Goal: Information Seeking & Learning: Learn about a topic

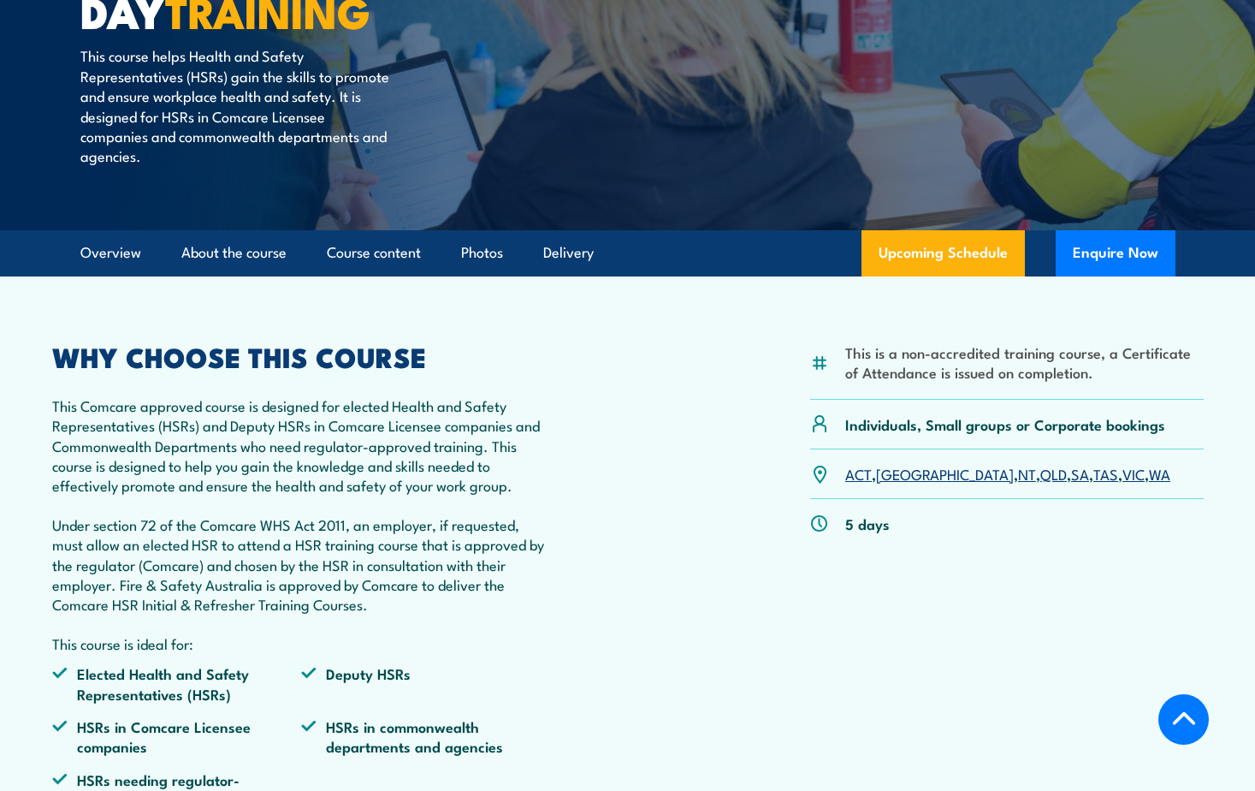
scroll to position [342, 0]
click at [1123, 475] on link "VIC" at bounding box center [1134, 473] width 22 height 21
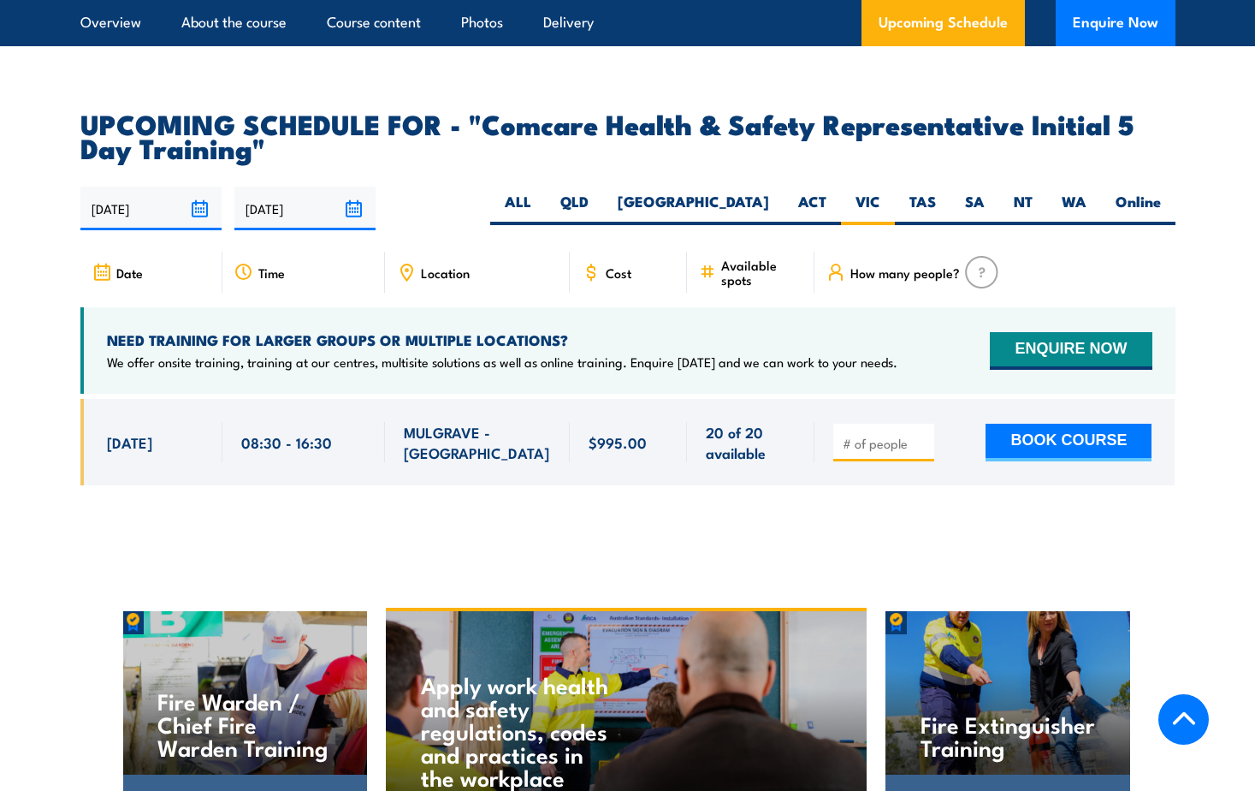
scroll to position [2737, 0]
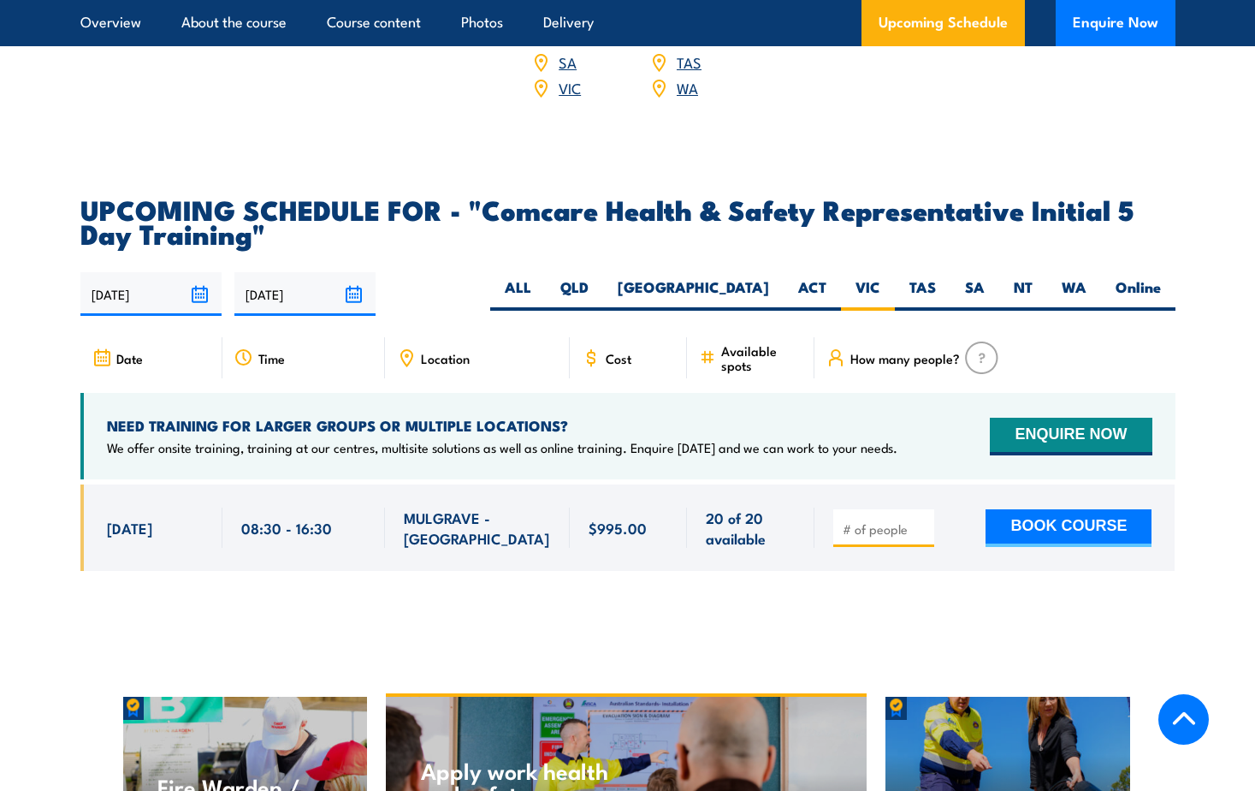
click at [362, 274] on input "[DATE]" at bounding box center [304, 294] width 141 height 44
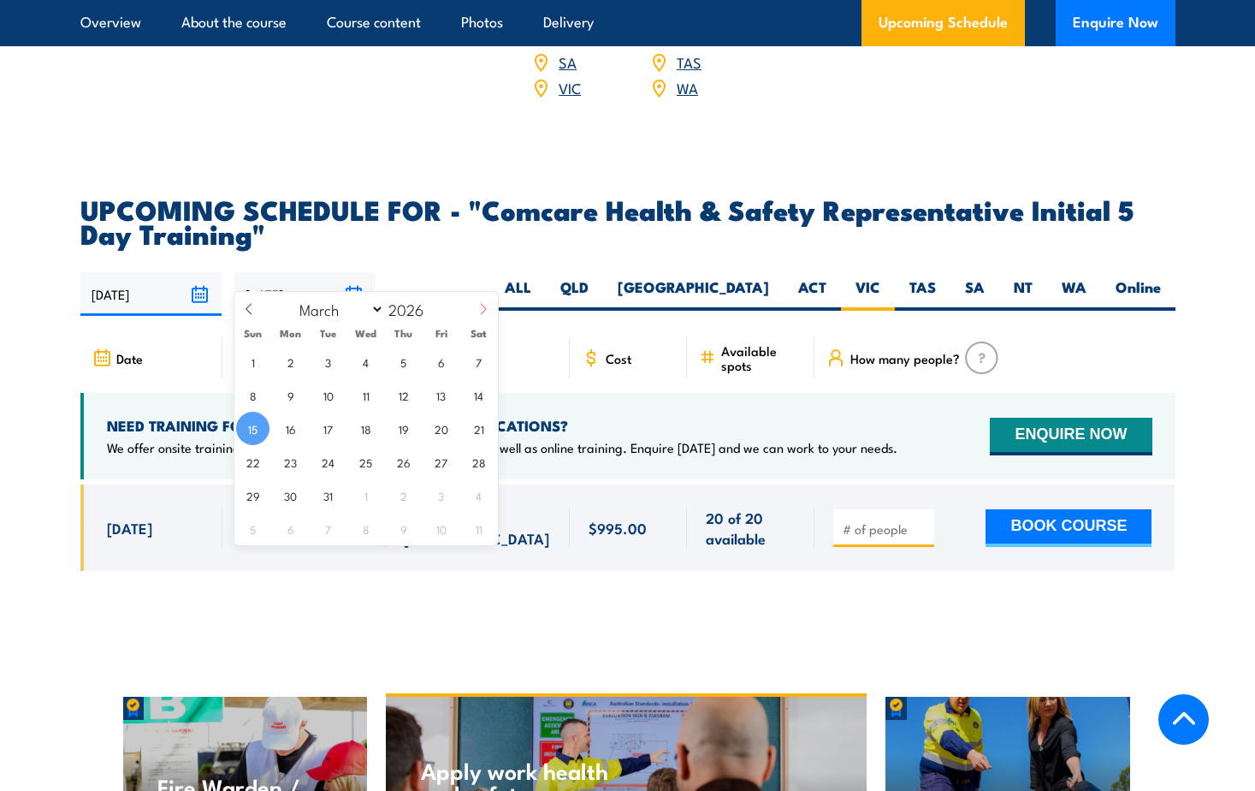
click at [479, 311] on icon at bounding box center [484, 309] width 12 height 12
click at [484, 310] on icon at bounding box center [484, 309] width 12 height 12
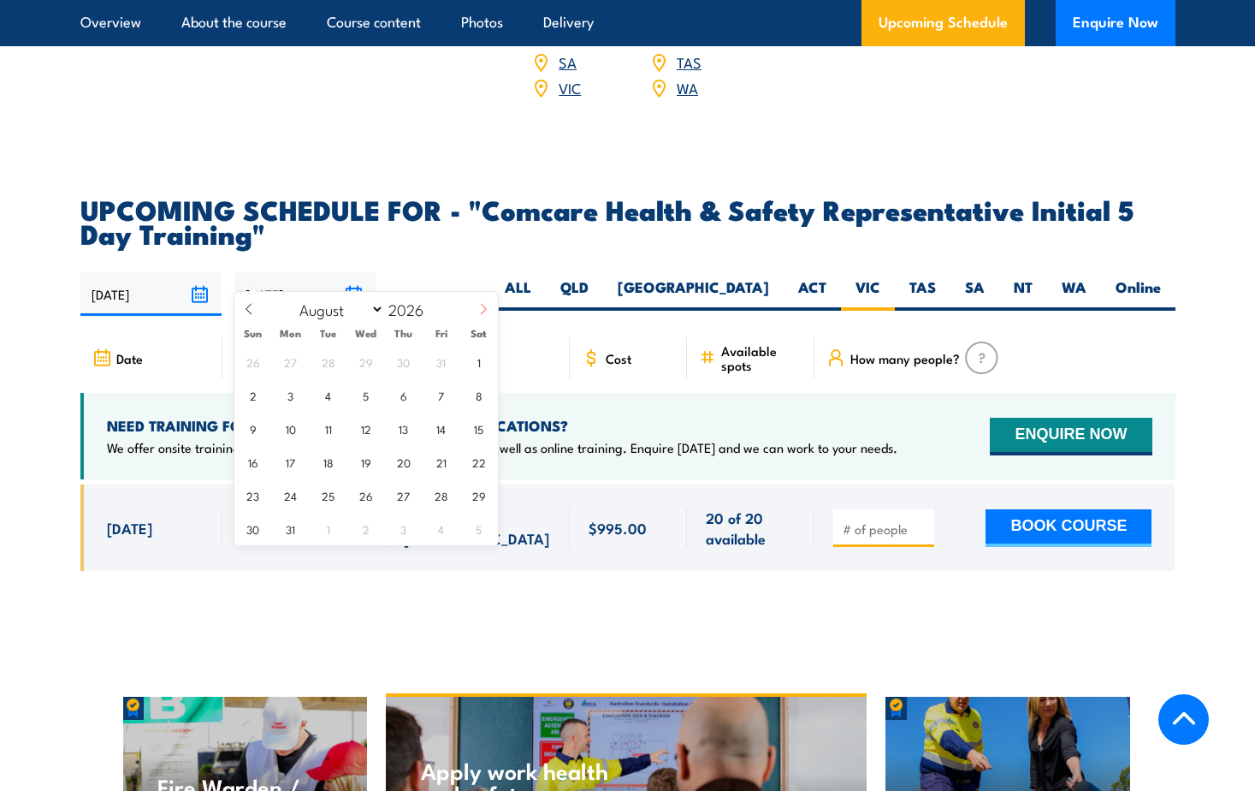
click at [484, 310] on icon at bounding box center [484, 309] width 12 height 12
click at [484, 309] on icon at bounding box center [484, 309] width 12 height 12
select select "11"
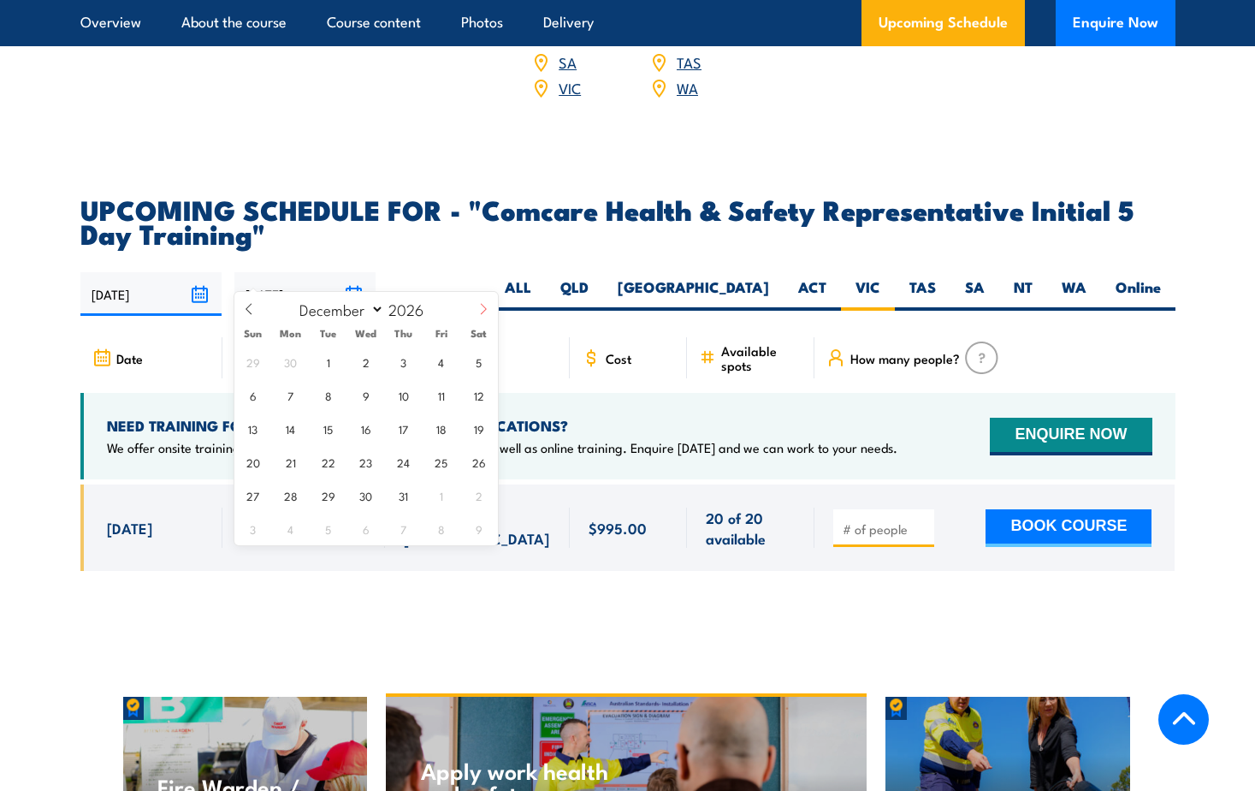
click at [484, 309] on icon at bounding box center [484, 309] width 12 height 12
type input "2027"
select select "0"
click at [248, 304] on icon at bounding box center [249, 309] width 12 height 12
type input "2026"
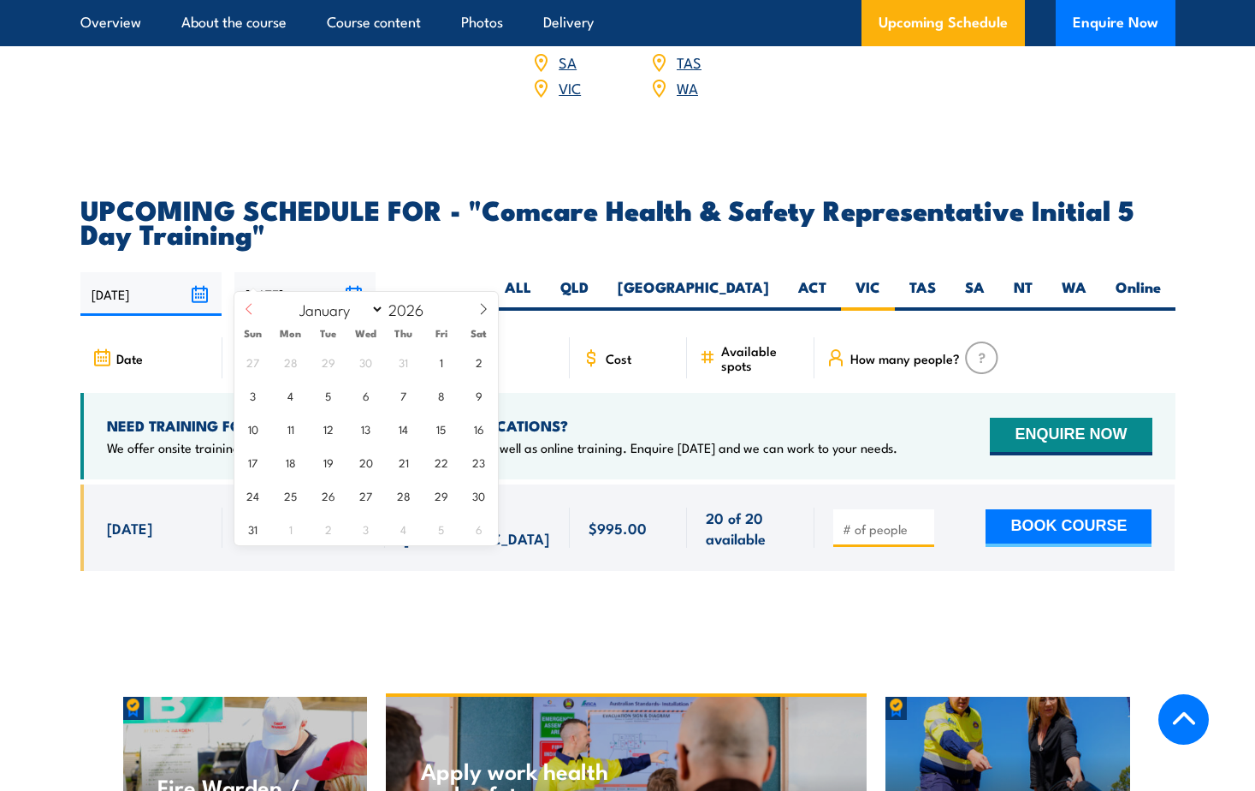
select select "11"
click at [405, 497] on span "31" at bounding box center [403, 494] width 33 height 33
type input "31/12/2026"
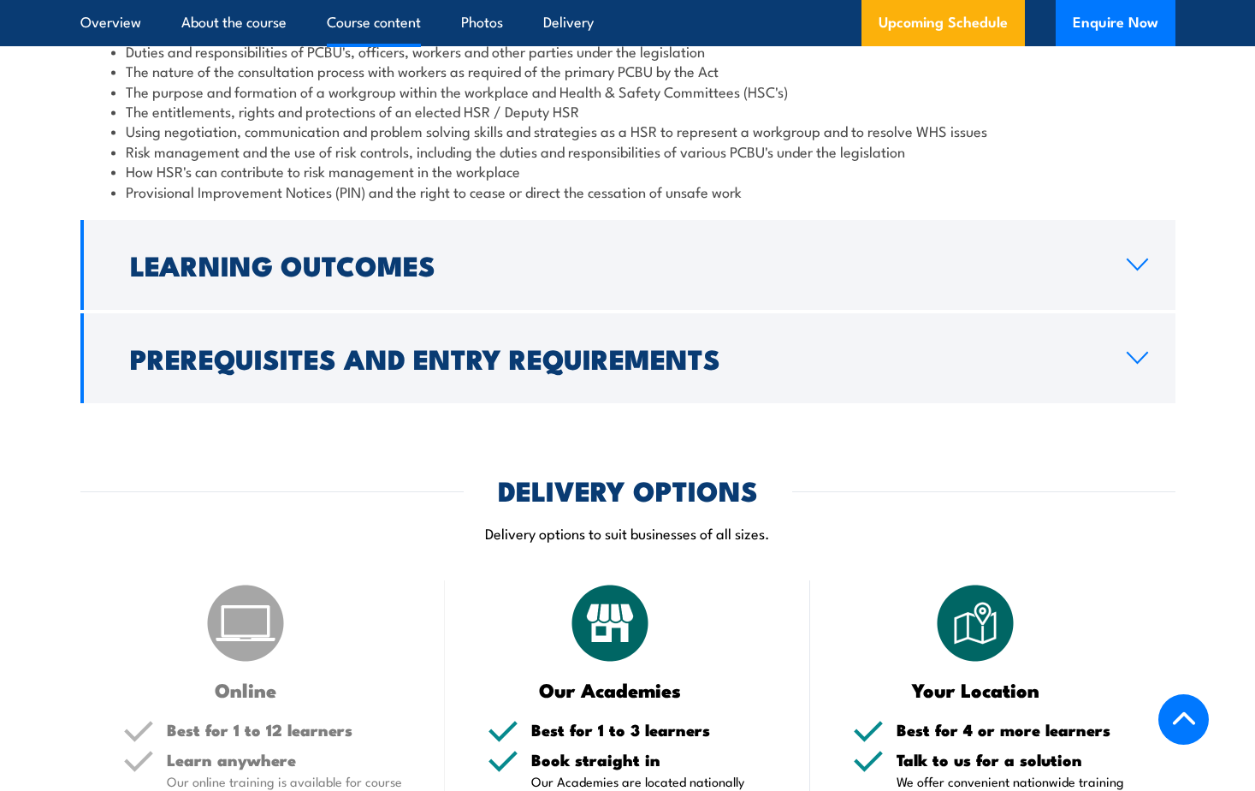
scroll to position [1624, 0]
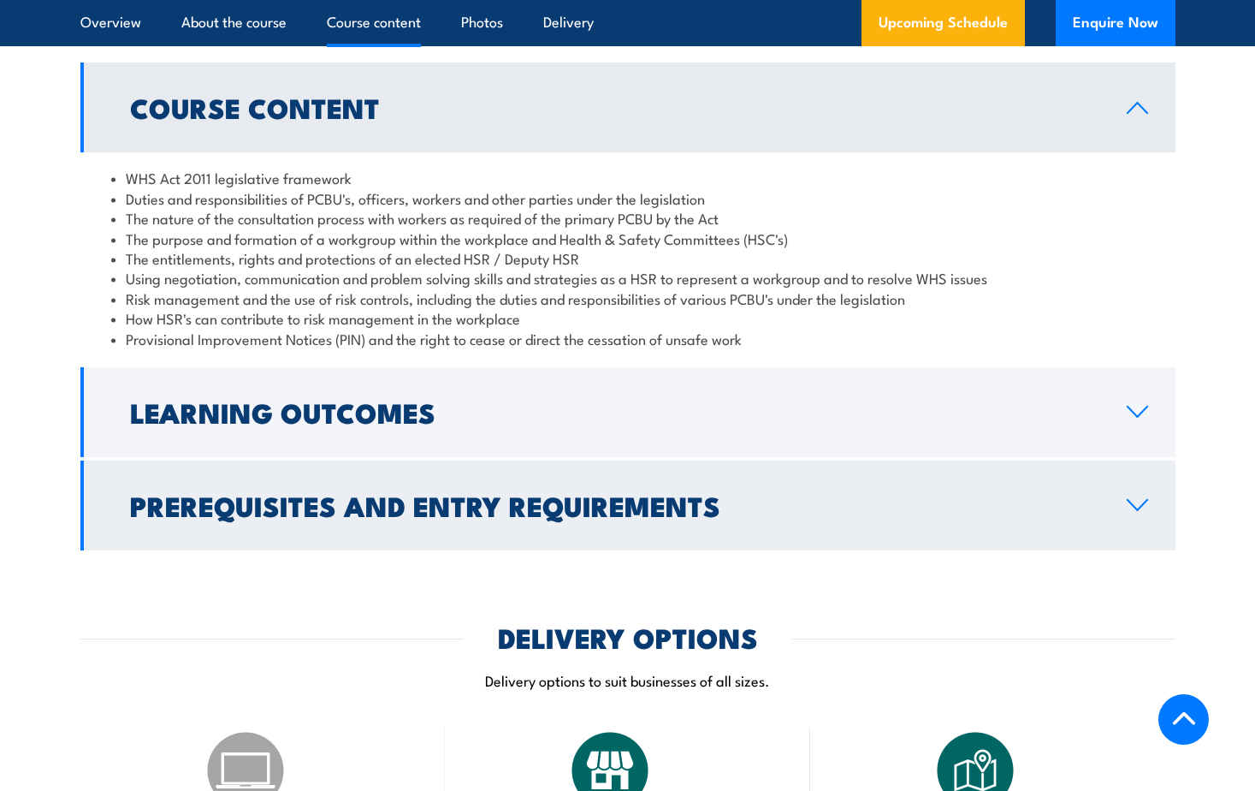
click at [798, 531] on link "Prerequisites and Entry Requirements" at bounding box center [627, 505] width 1095 height 90
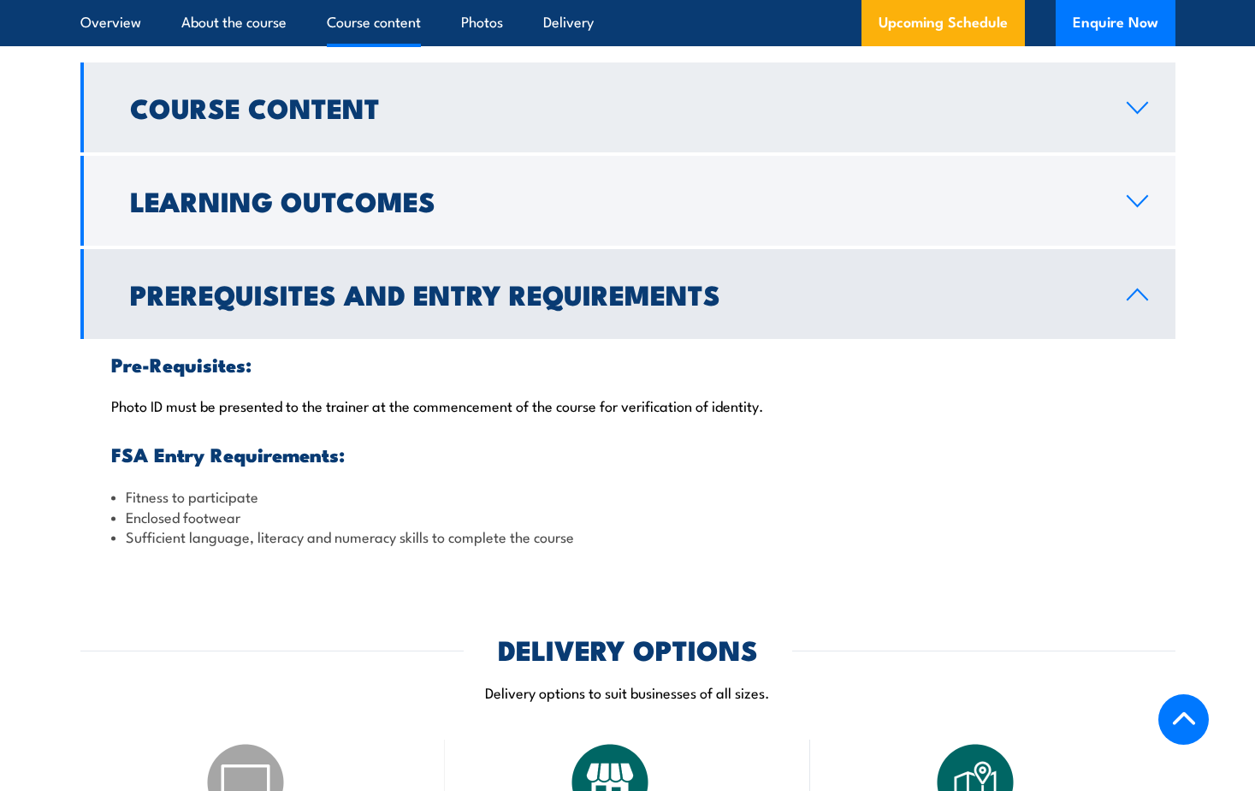
click at [563, 135] on link "Course Content" at bounding box center [627, 107] width 1095 height 90
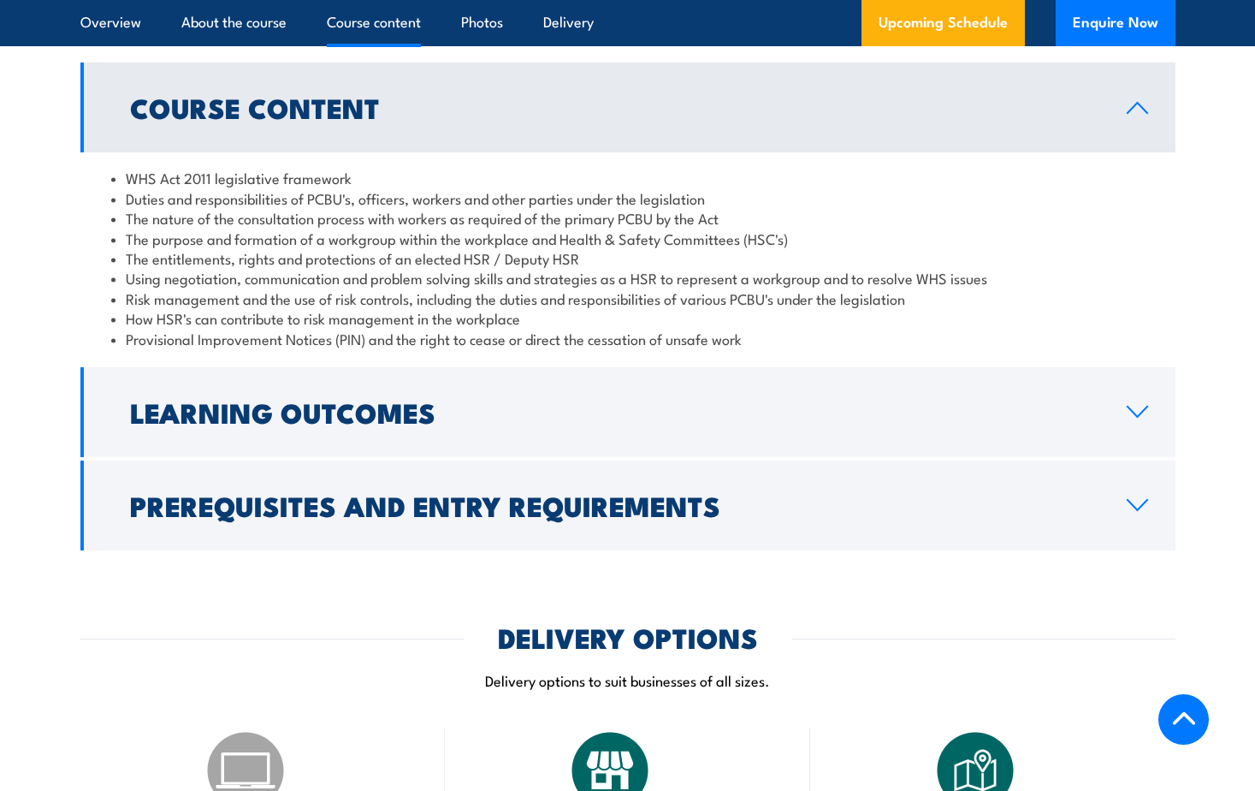
click at [606, 110] on h2 "Course Content" at bounding box center [615, 107] width 970 height 24
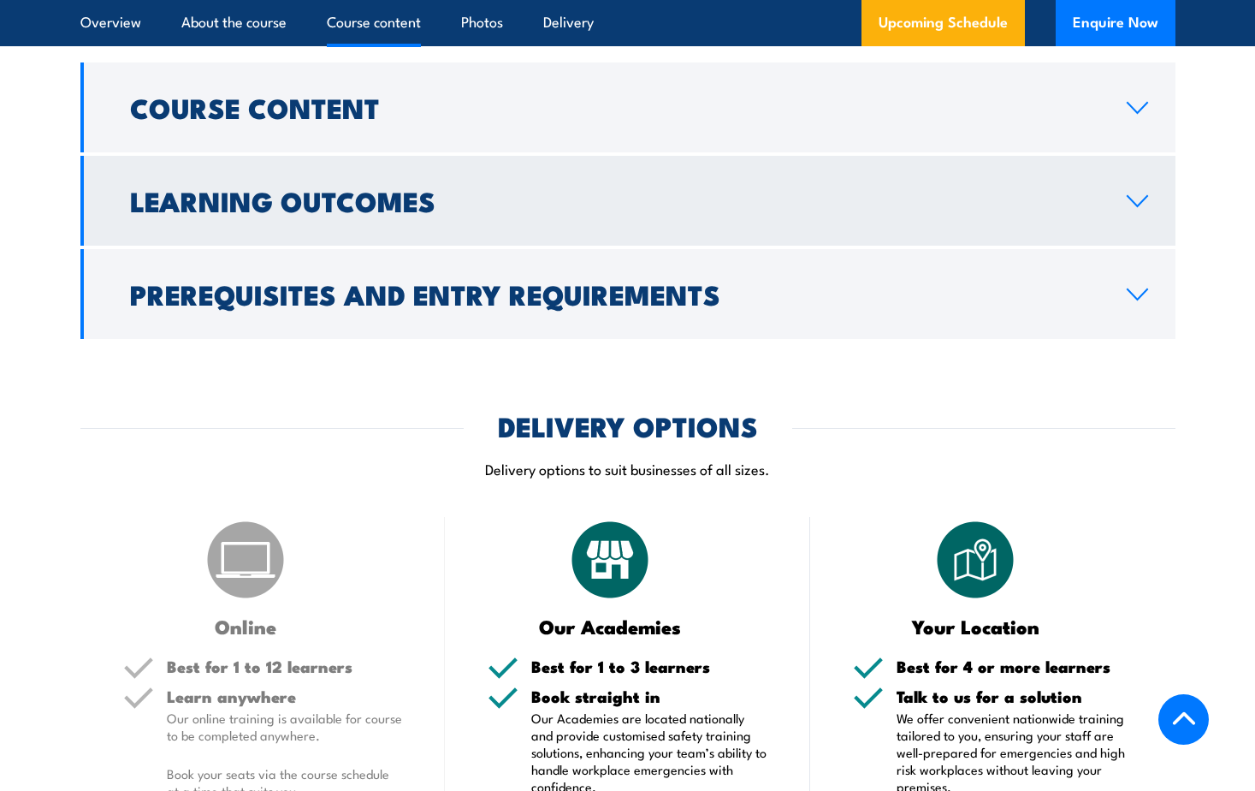
click at [591, 194] on h2 "Learning Outcomes" at bounding box center [615, 200] width 970 height 24
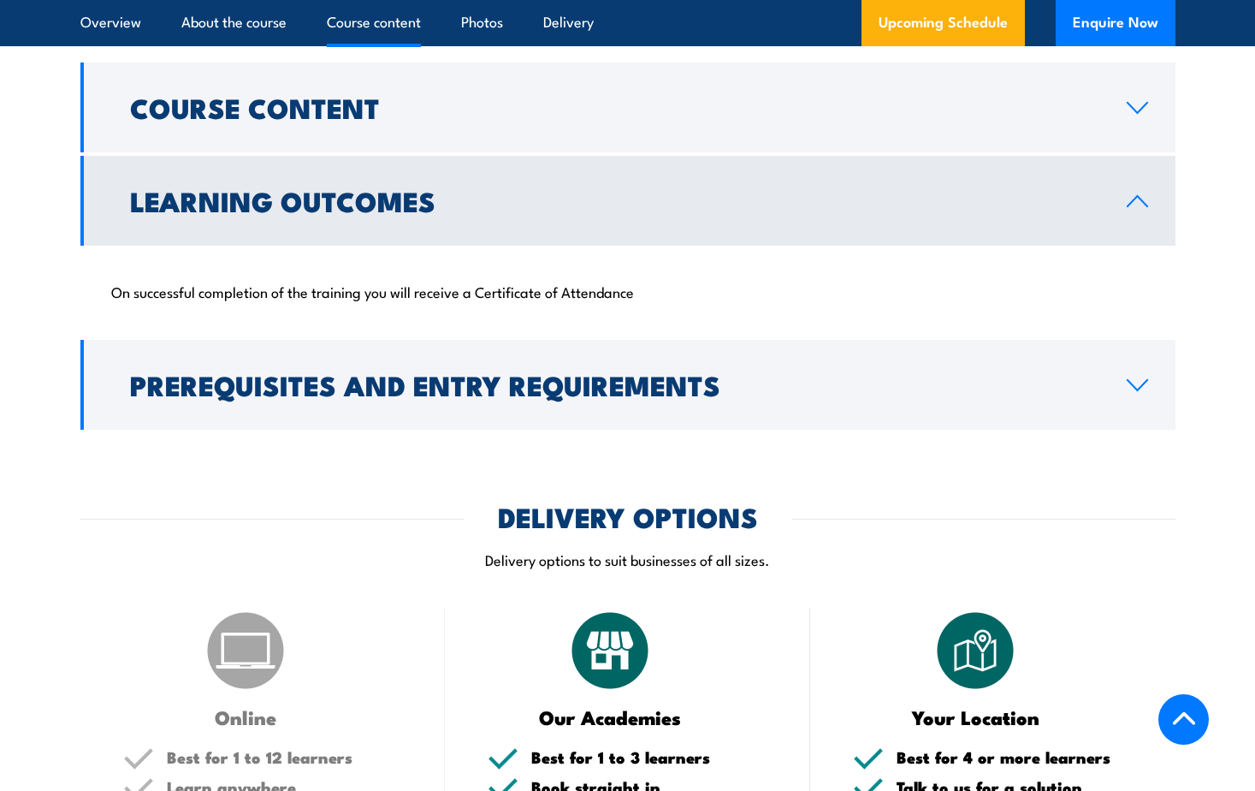
click at [591, 194] on h2 "Learning Outcomes" at bounding box center [615, 200] width 970 height 24
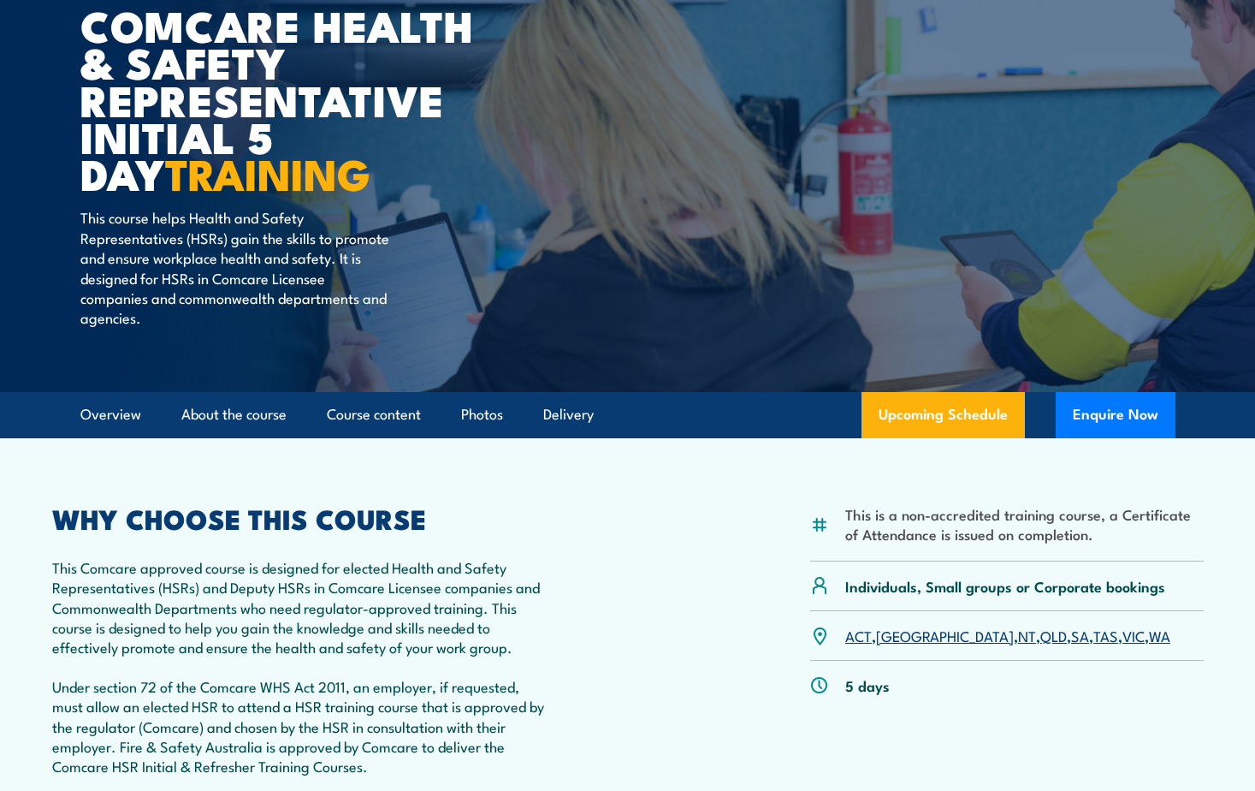
scroll to position [169, 0]
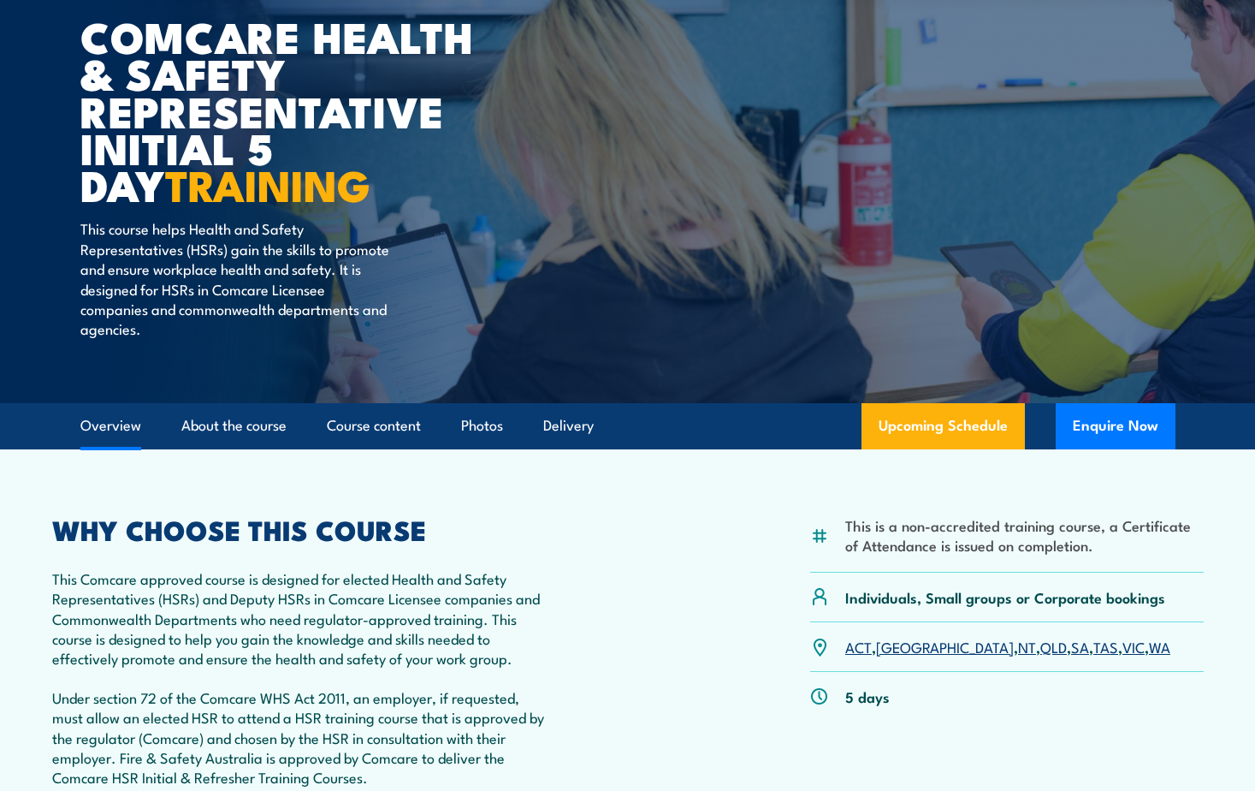
click at [105, 434] on link "Overview" at bounding box center [110, 425] width 61 height 45
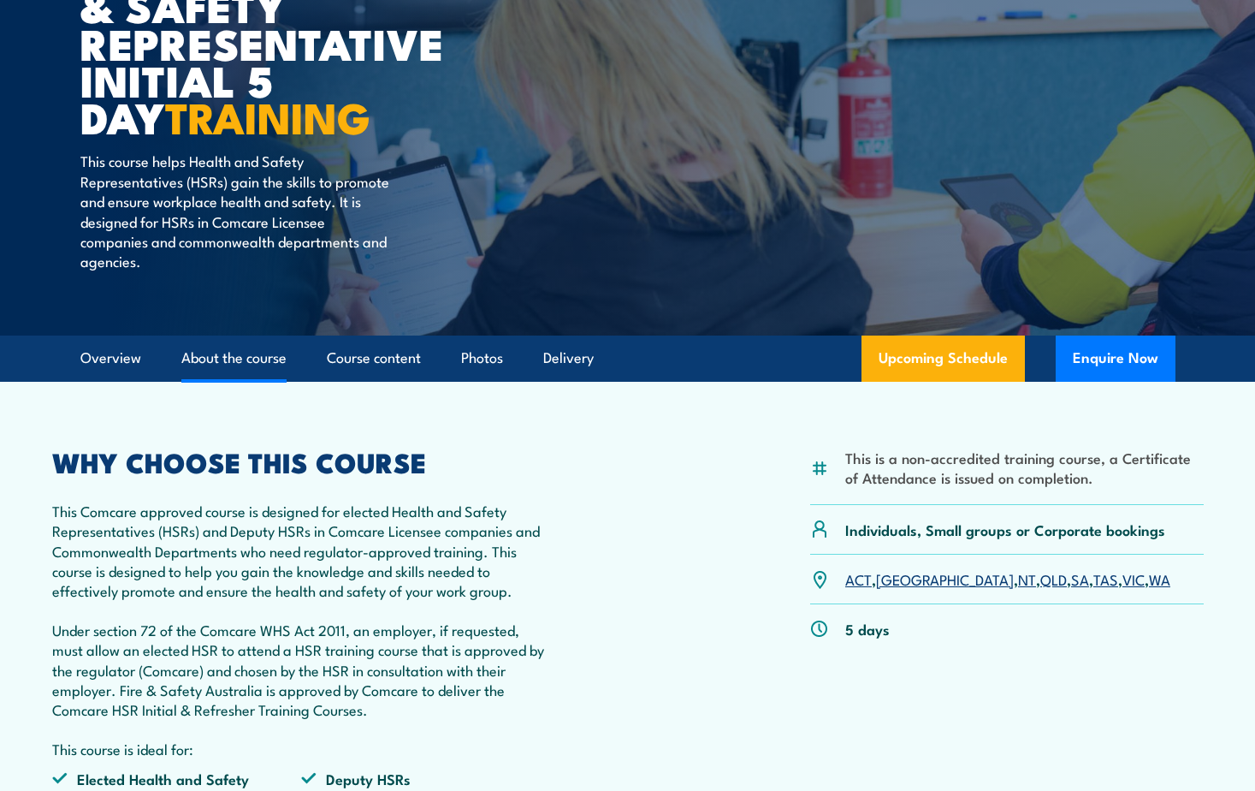
click at [238, 366] on link "About the course" at bounding box center [233, 357] width 105 height 45
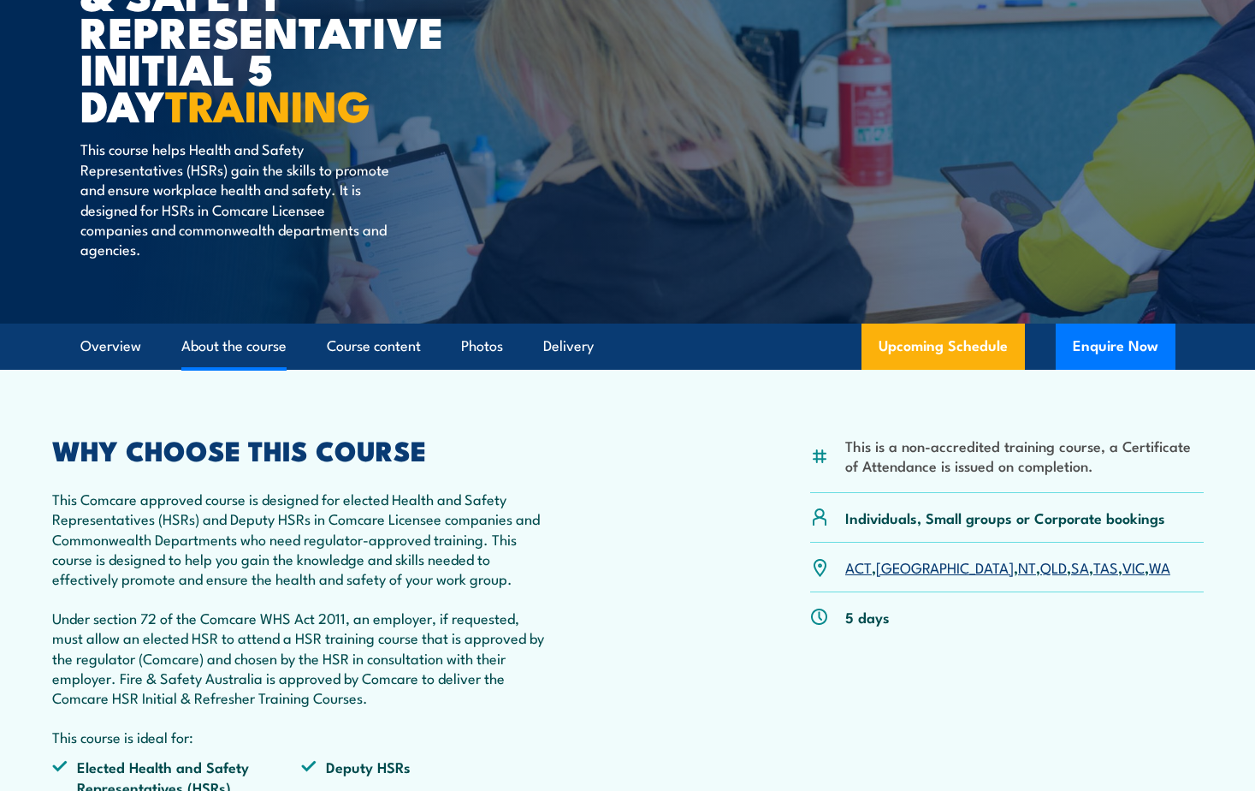
click at [258, 341] on link "About the course" at bounding box center [233, 346] width 105 height 45
click at [327, 343] on li "Course content" at bounding box center [366, 347] width 109 height 46
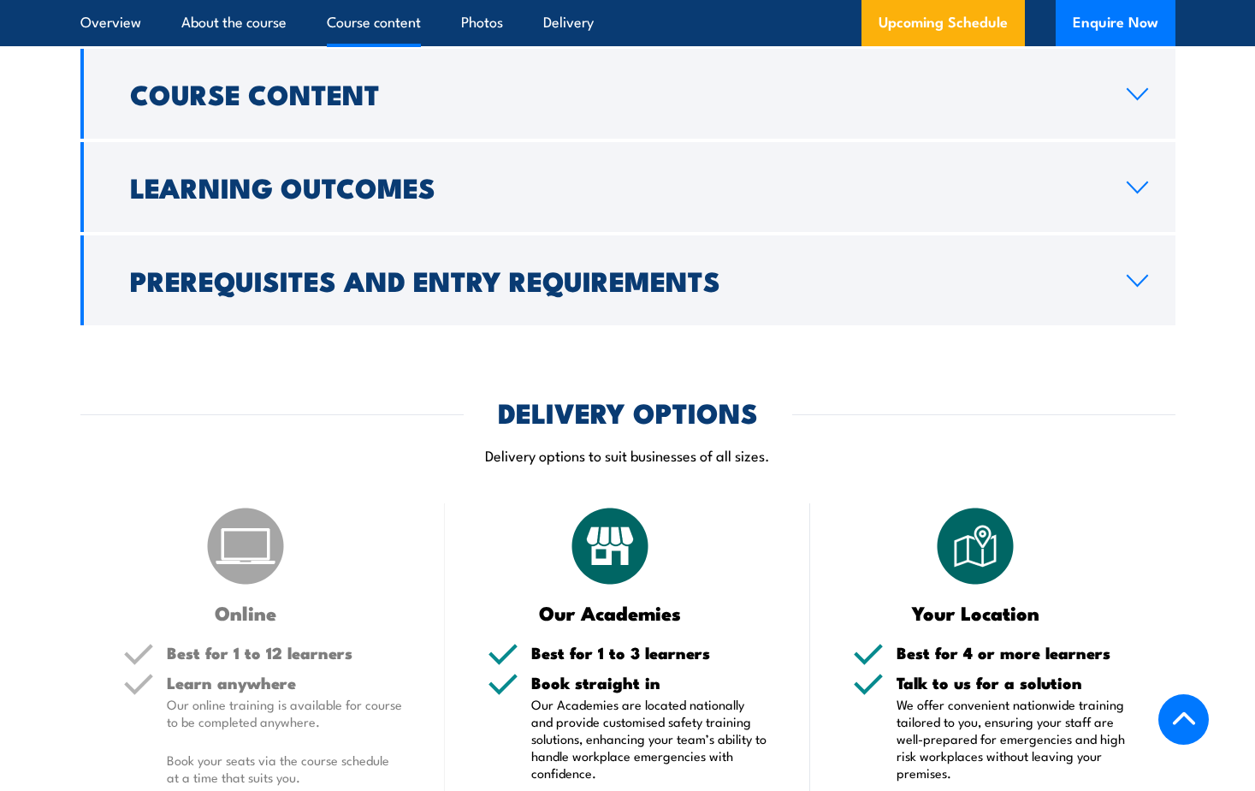
scroll to position [1495, 0]
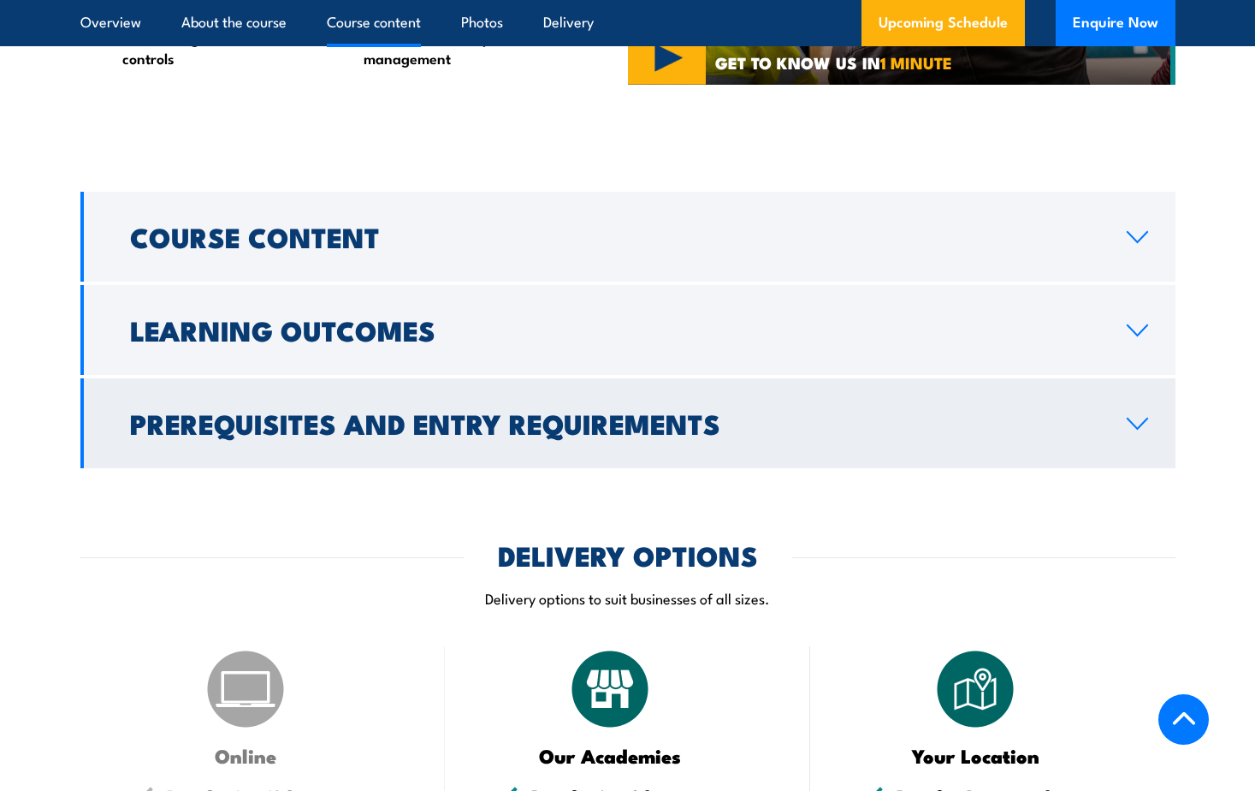
click at [851, 450] on link "Prerequisites and Entry Requirements" at bounding box center [627, 423] width 1095 height 90
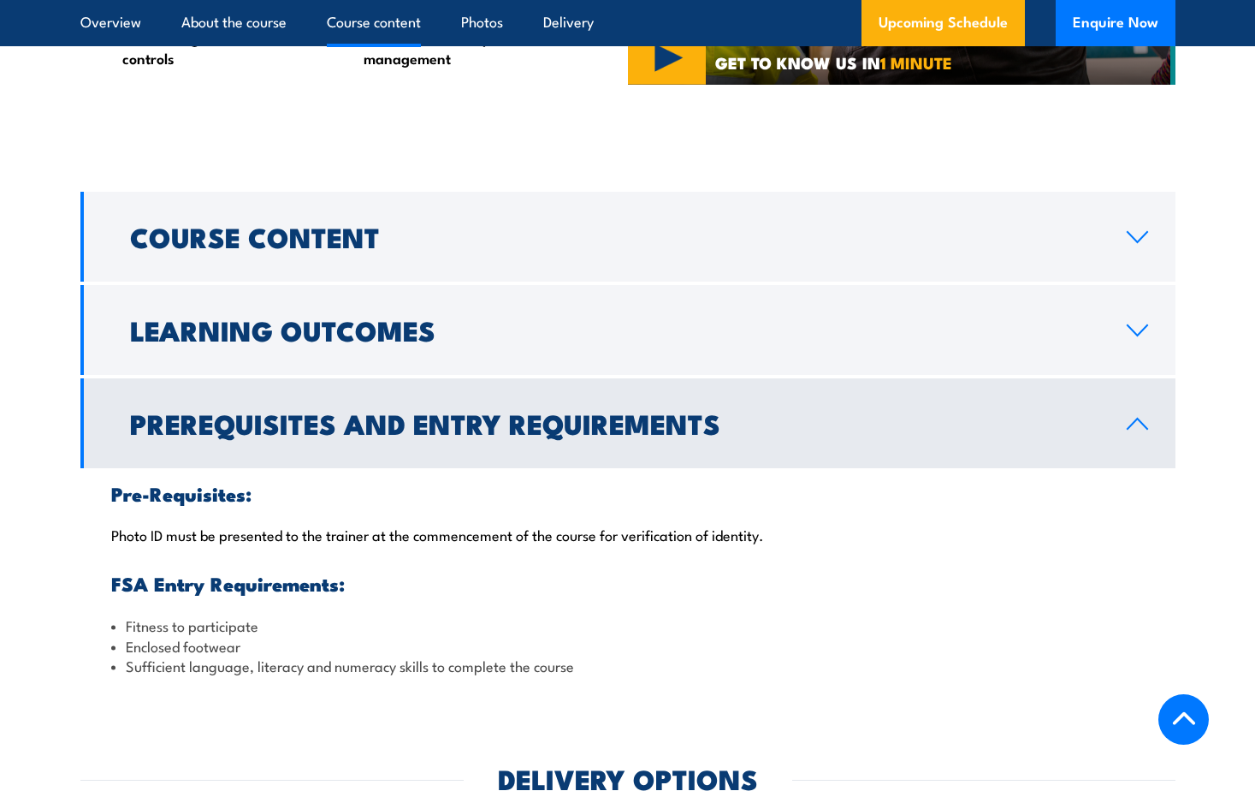
click at [622, 435] on h2 "Prerequisites and Entry Requirements" at bounding box center [615, 423] width 970 height 24
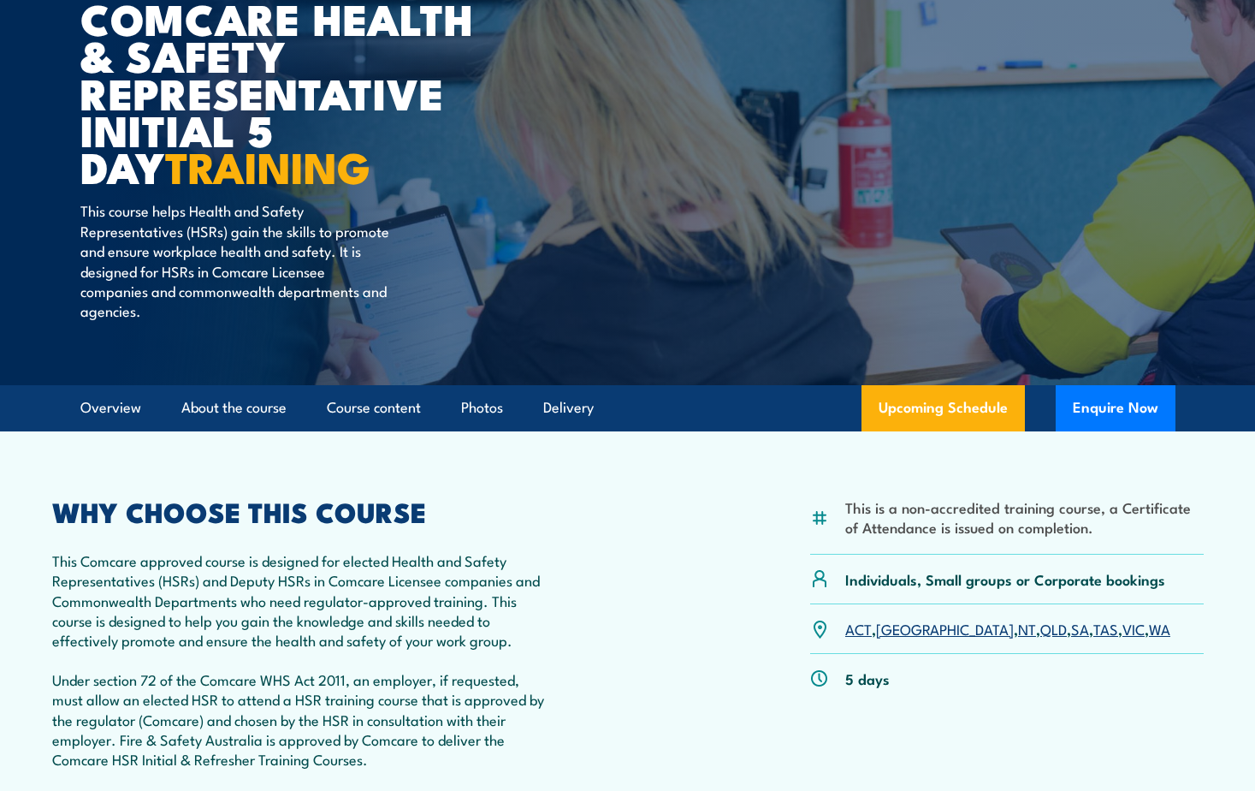
scroll to position [342, 0]
